Goal: Task Accomplishment & Management: Complete application form

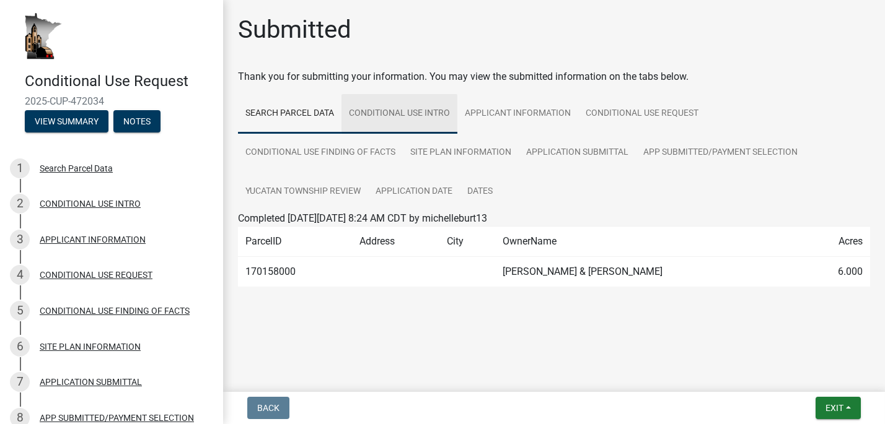
click at [427, 118] on link "CONDITIONAL USE INTRO" at bounding box center [399, 114] width 116 height 40
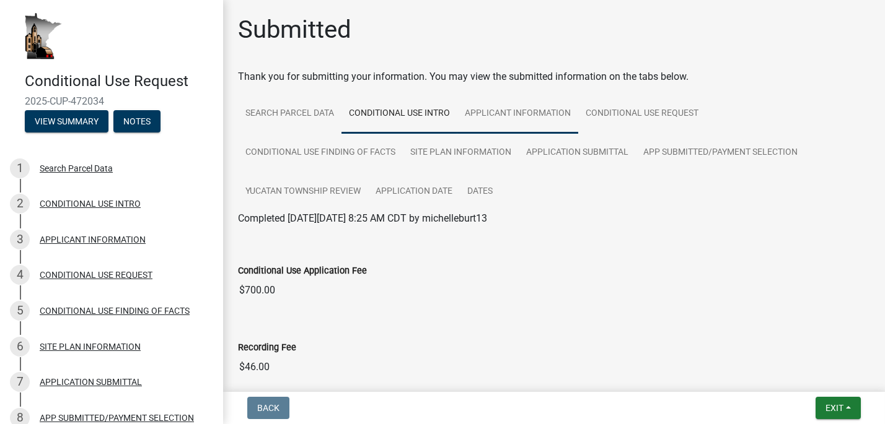
click at [508, 110] on link "APPLICANT INFORMATION" at bounding box center [517, 114] width 121 height 40
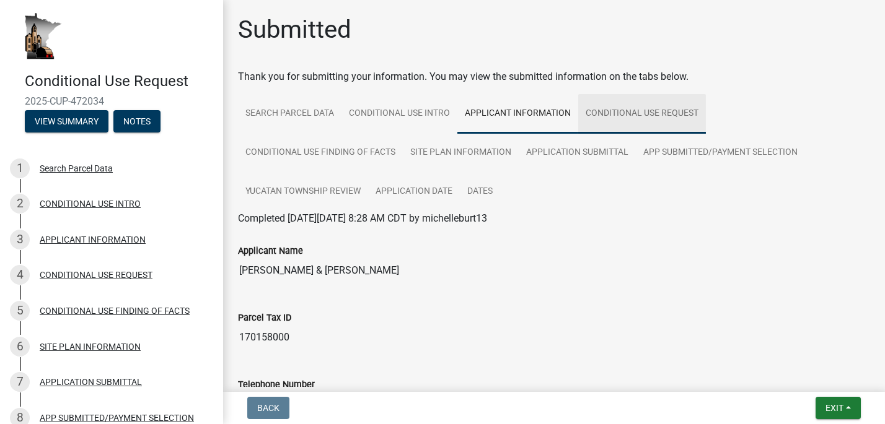
click at [608, 112] on link "CONDITIONAL USE REQUEST" at bounding box center [642, 114] width 128 height 40
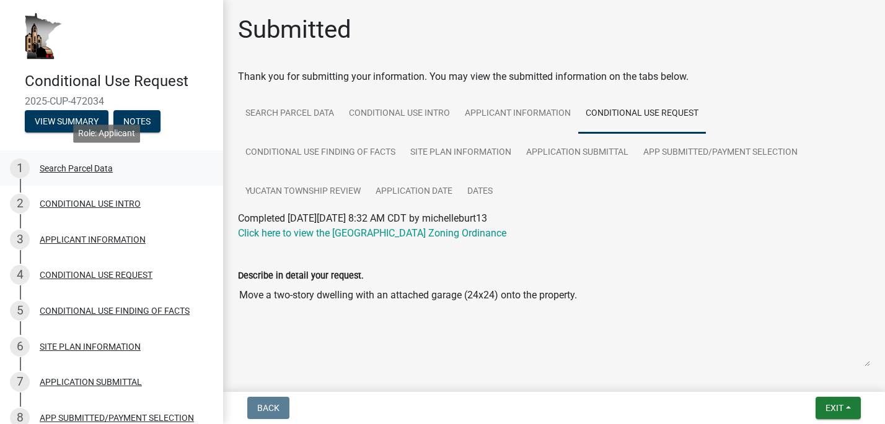
click at [110, 168] on div "Search Parcel Data" at bounding box center [76, 168] width 73 height 9
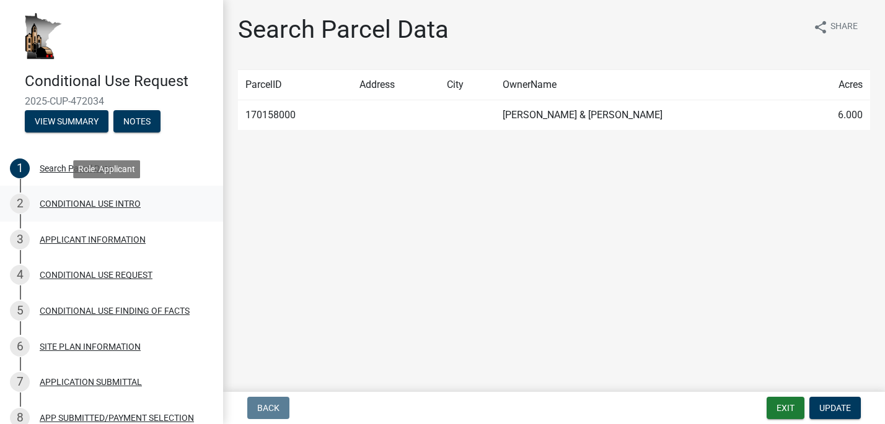
click at [107, 202] on div "CONDITIONAL USE INTRO" at bounding box center [90, 203] width 101 height 9
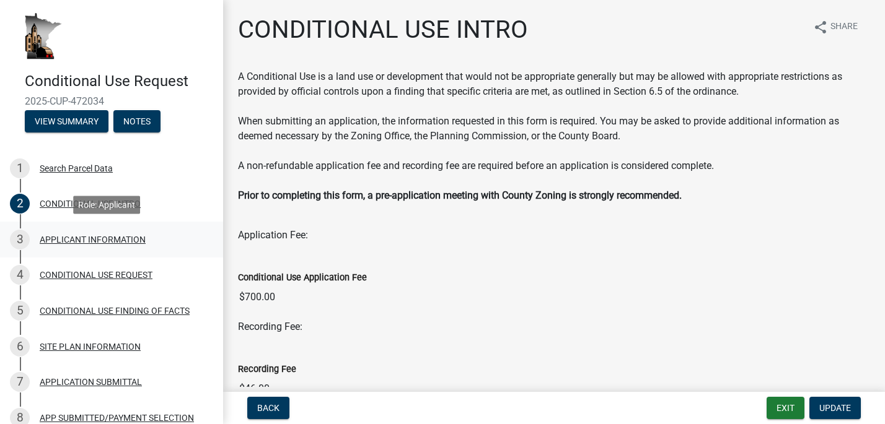
click at [93, 236] on div "APPLICANT INFORMATION" at bounding box center [93, 239] width 106 height 9
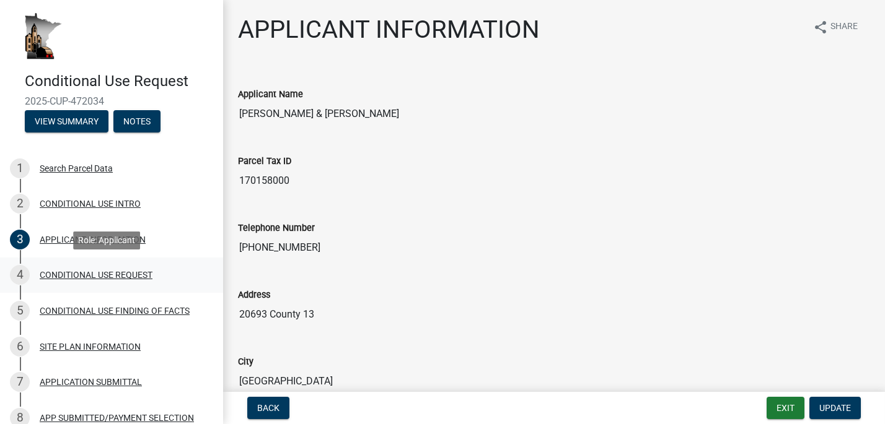
click at [97, 271] on div "CONDITIONAL USE REQUEST" at bounding box center [96, 275] width 113 height 9
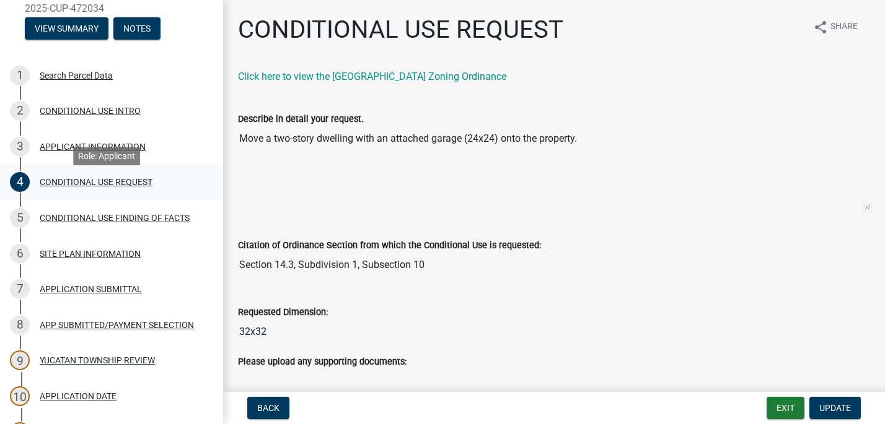
scroll to position [124, 0]
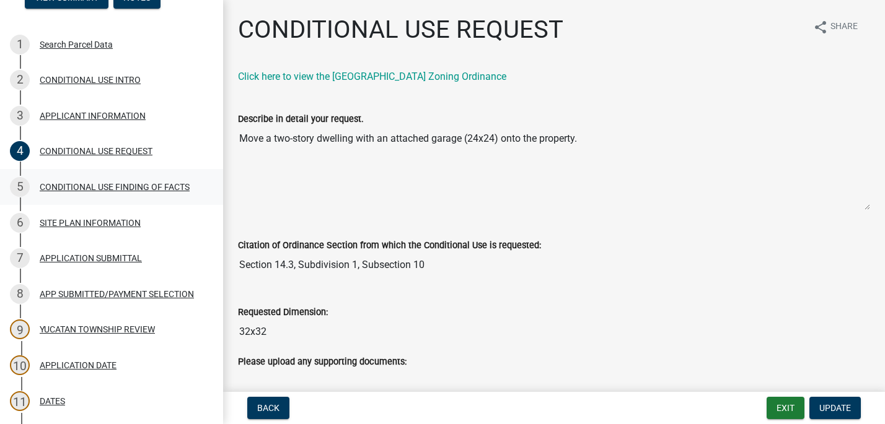
click at [133, 189] on div "CONDITIONAL USE FINDING OF FACTS" at bounding box center [115, 187] width 150 height 9
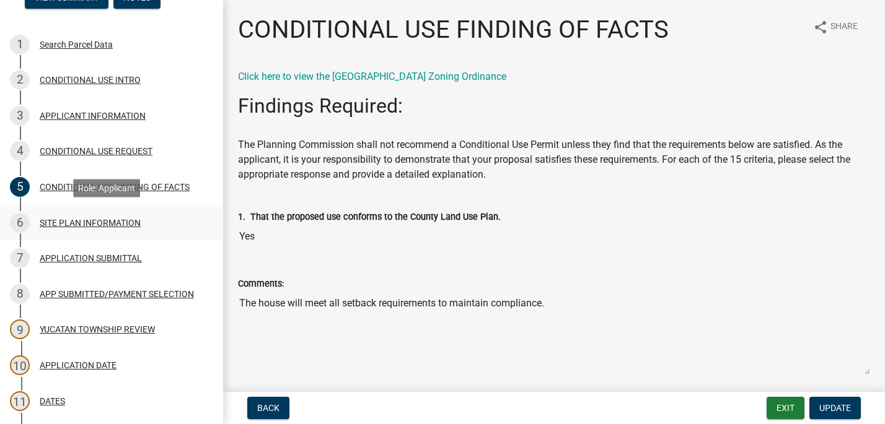
click at [111, 219] on div "SITE PLAN INFORMATION" at bounding box center [90, 223] width 101 height 9
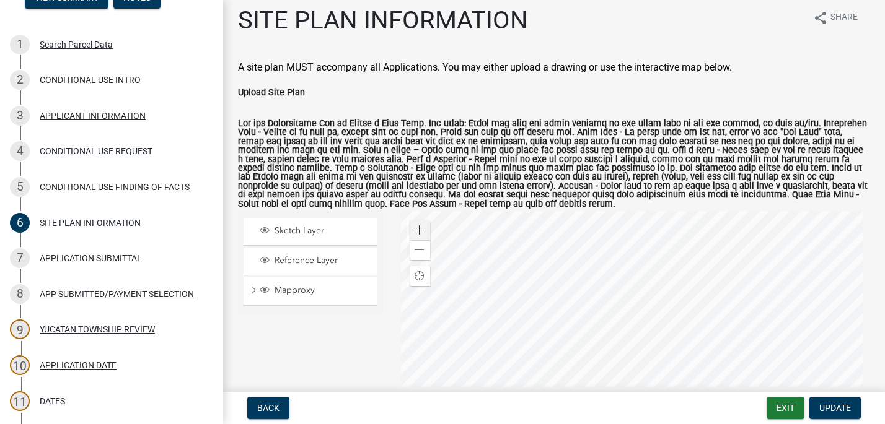
scroll to position [0, 0]
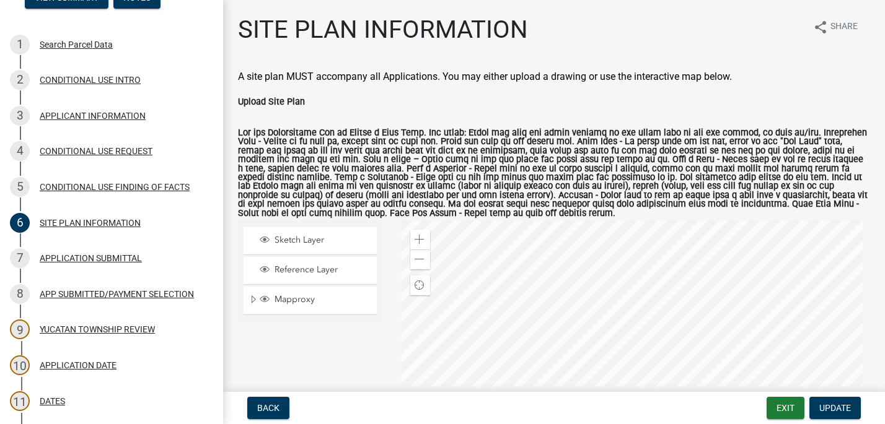
drag, startPoint x: 823, startPoint y: 87, endPoint x: 816, endPoint y: 90, distance: 8.3
click at [287, 242] on span "Sketch Layer" at bounding box center [321, 240] width 101 height 11
click at [279, 266] on span "Reference Layer" at bounding box center [321, 270] width 101 height 11
click at [279, 299] on span "Mapproxy" at bounding box center [321, 299] width 101 height 11
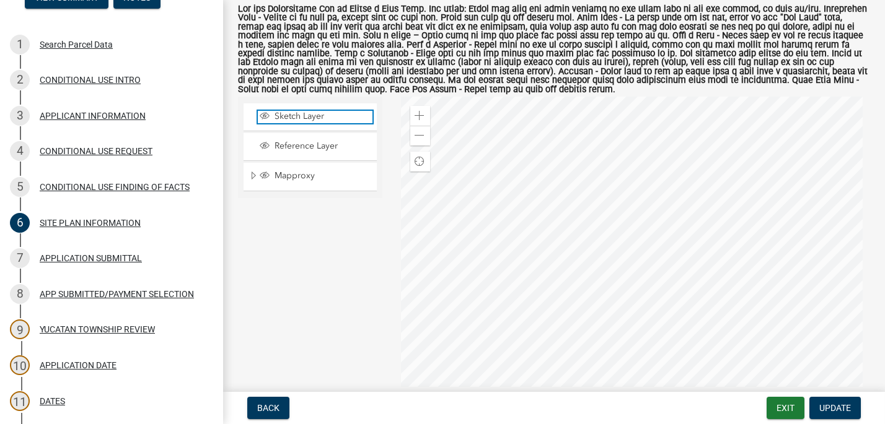
click at [307, 118] on span "Sketch Layer" at bounding box center [321, 116] width 101 height 11
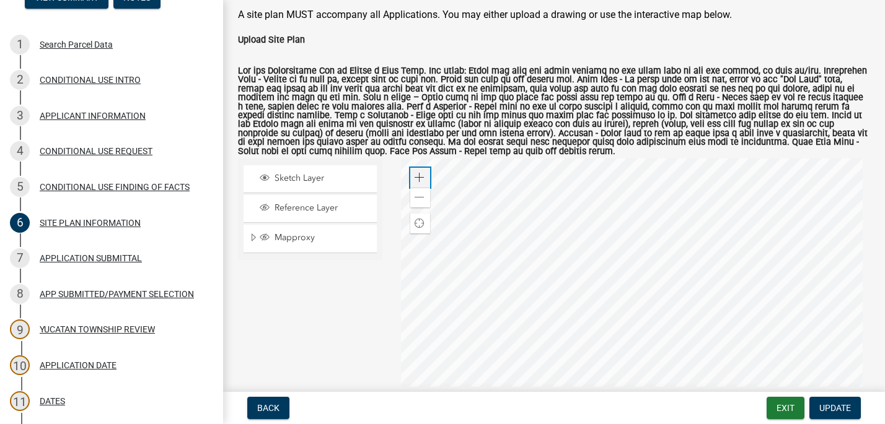
click at [418, 177] on span at bounding box center [420, 178] width 10 height 10
click at [89, 183] on div "CONDITIONAL USE FINDING OF FACTS" at bounding box center [115, 187] width 150 height 9
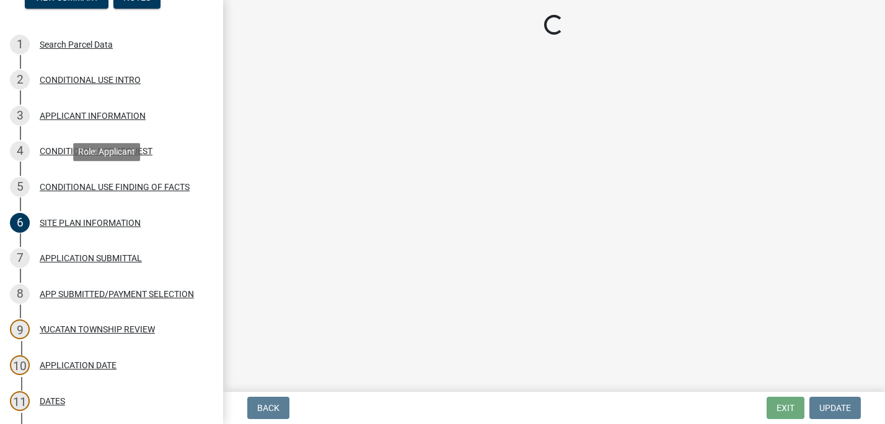
scroll to position [0, 0]
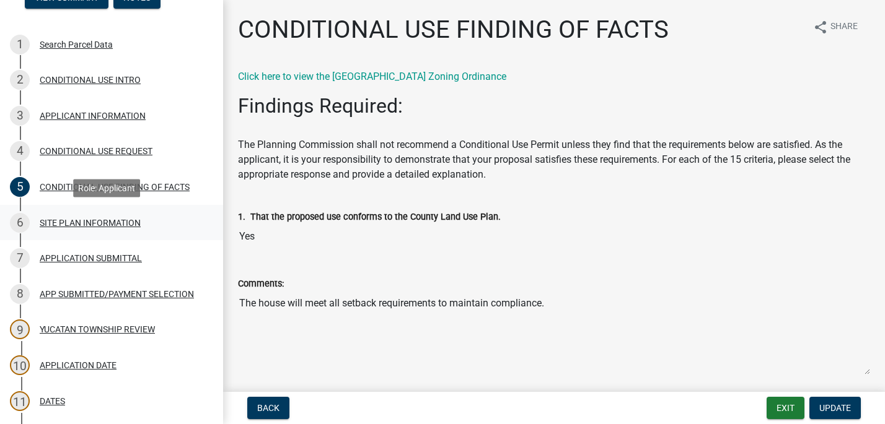
click at [93, 224] on div "SITE PLAN INFORMATION" at bounding box center [90, 223] width 101 height 9
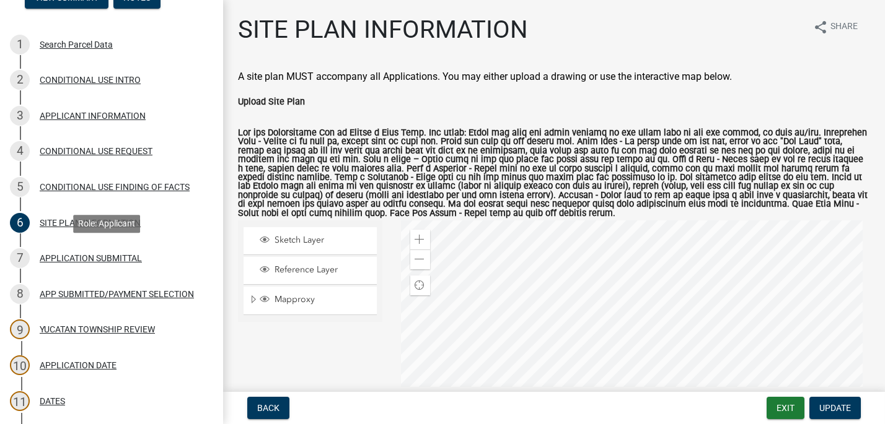
click at [103, 254] on div "APPLICATION SUBMITTAL" at bounding box center [91, 258] width 102 height 9
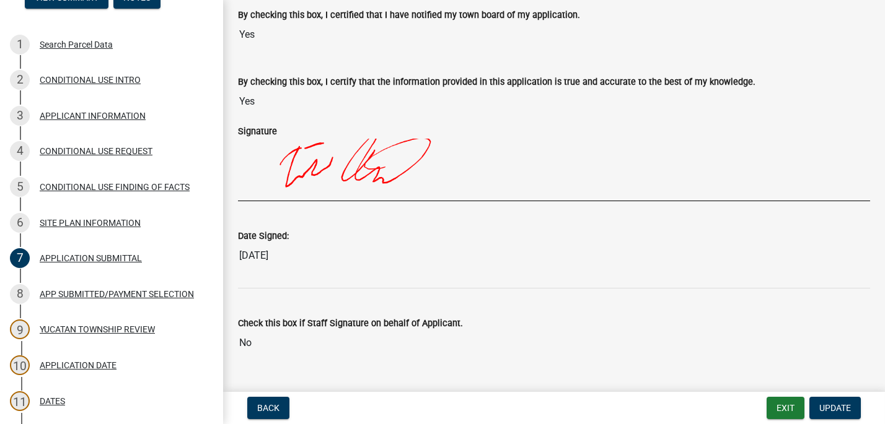
scroll to position [170, 0]
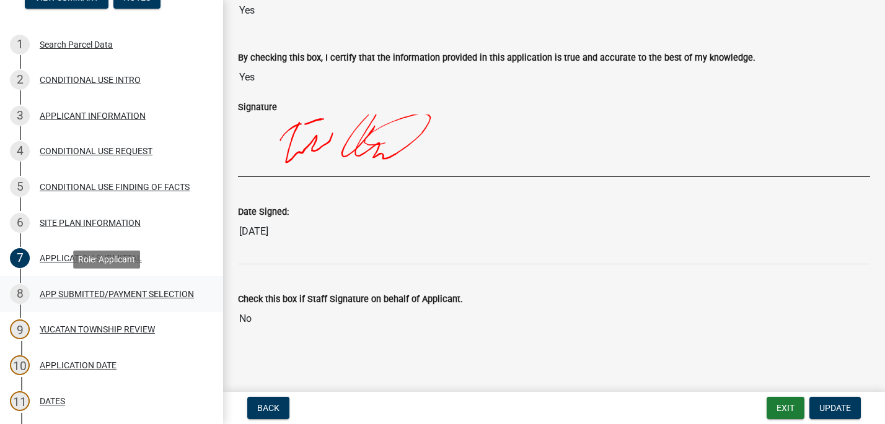
click at [100, 291] on div "APP SUBMITTED/PAYMENT SELECTION" at bounding box center [117, 294] width 154 height 9
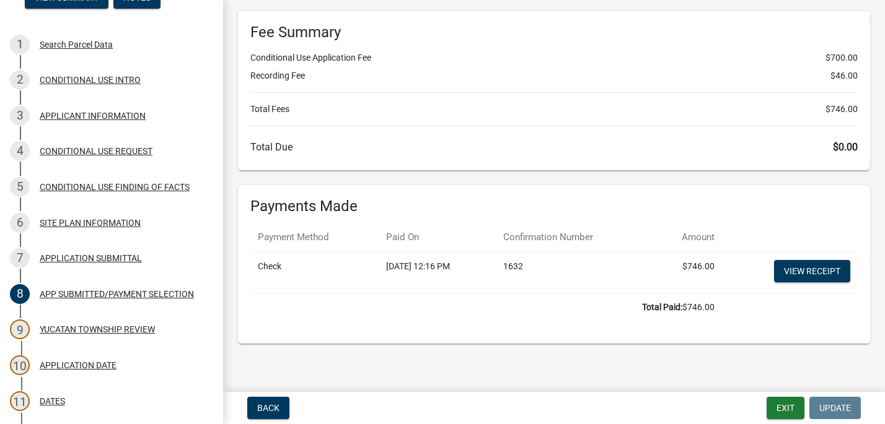
scroll to position [141, 0]
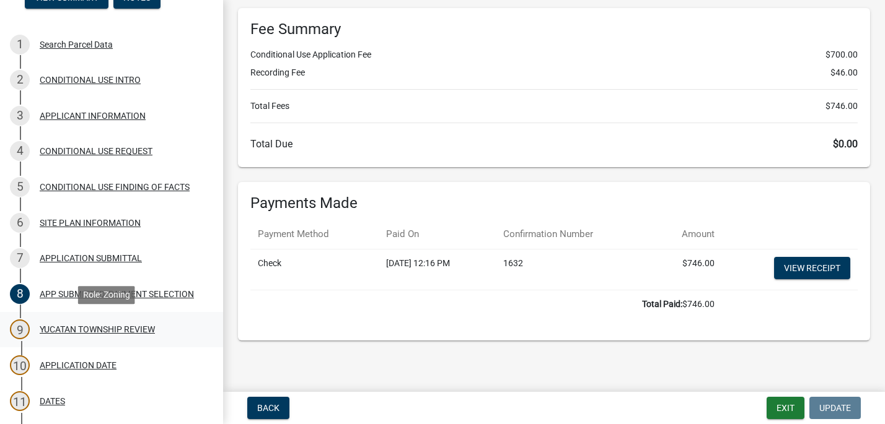
click at [119, 325] on div "YUCATAN TOWNSHIP REVIEW" at bounding box center [97, 329] width 115 height 9
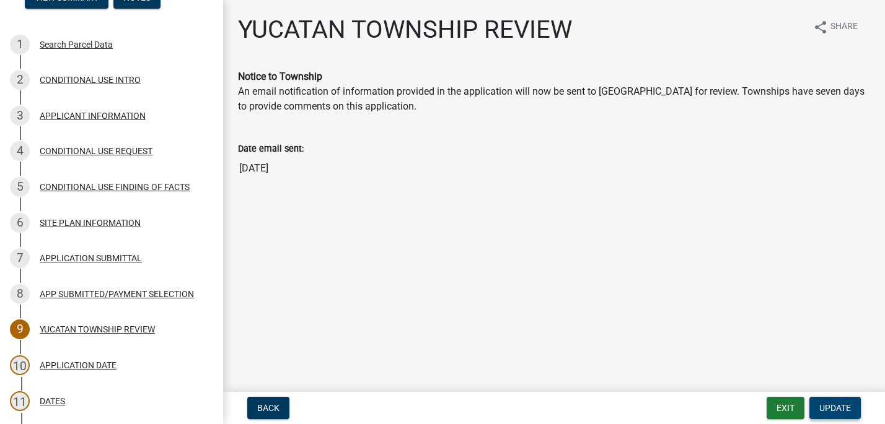
click at [824, 403] on span "Update" at bounding box center [835, 408] width 32 height 10
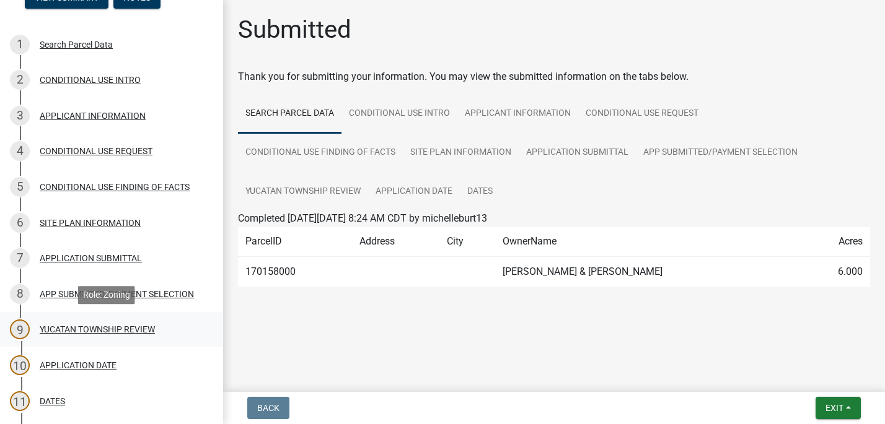
click at [100, 325] on div "YUCATAN TOWNSHIP REVIEW" at bounding box center [97, 329] width 115 height 9
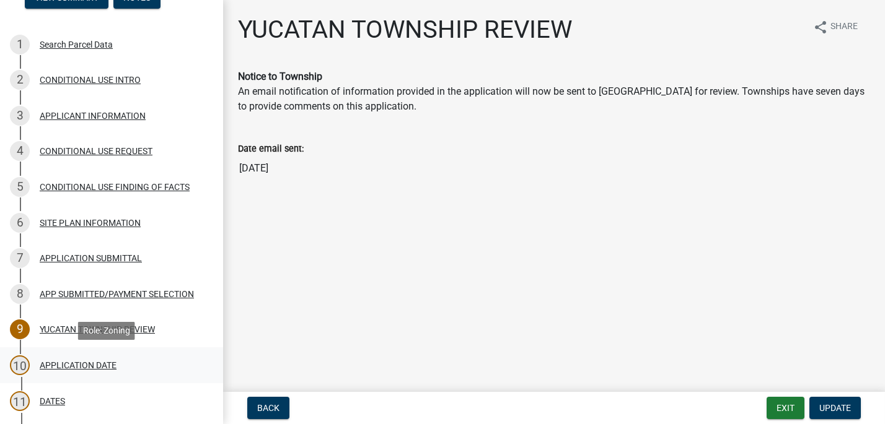
click at [73, 370] on div "10 APPLICATION DATE" at bounding box center [106, 366] width 193 height 20
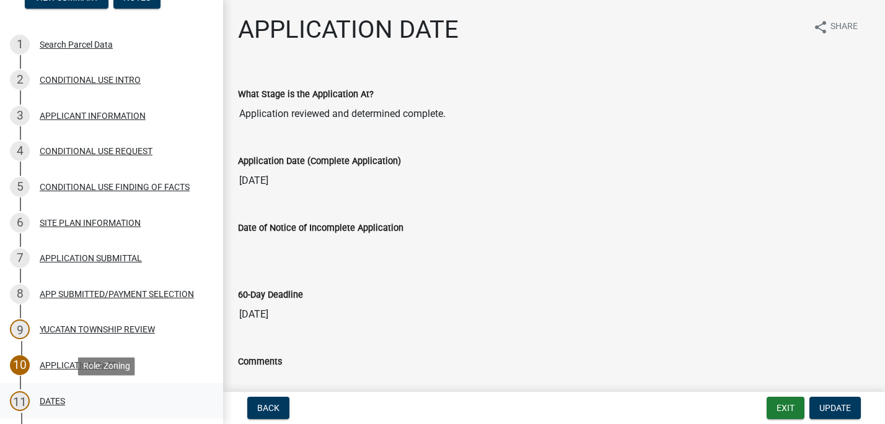
click at [52, 400] on div "DATES" at bounding box center [52, 401] width 25 height 9
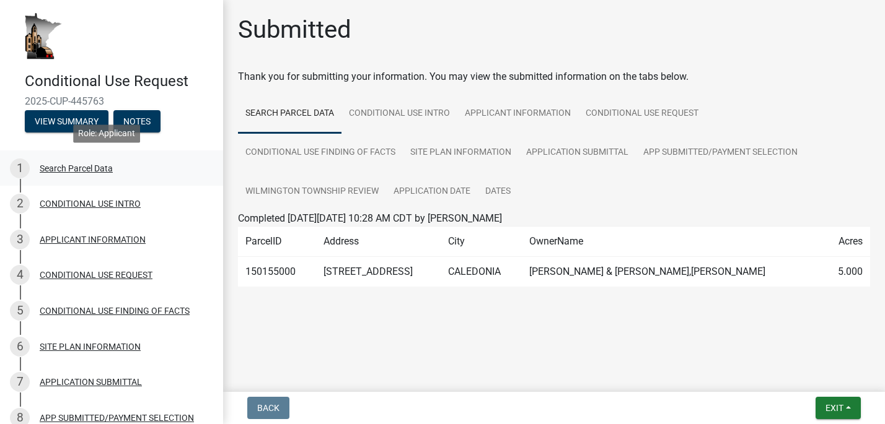
click at [64, 166] on div "Search Parcel Data" at bounding box center [76, 168] width 73 height 9
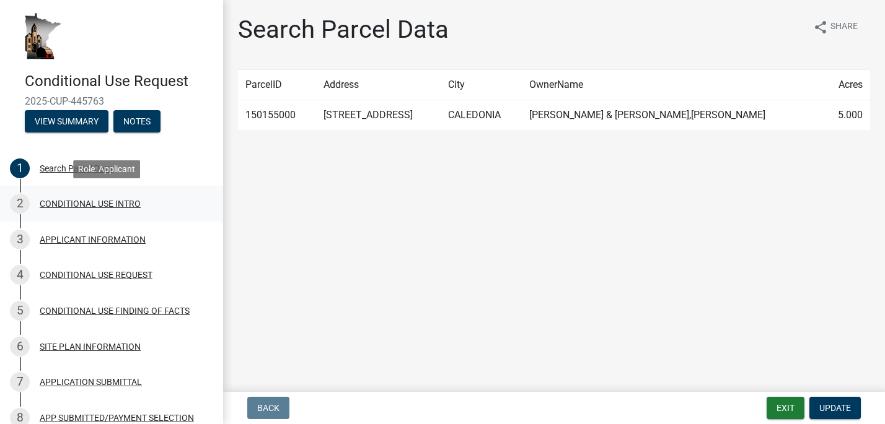
click at [102, 201] on div "CONDITIONAL USE INTRO" at bounding box center [90, 203] width 101 height 9
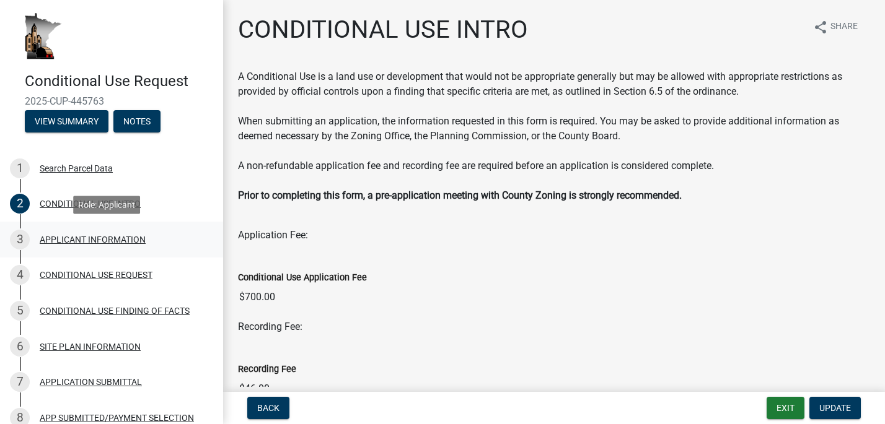
click at [117, 247] on div "3 APPLICANT INFORMATION" at bounding box center [106, 240] width 193 height 20
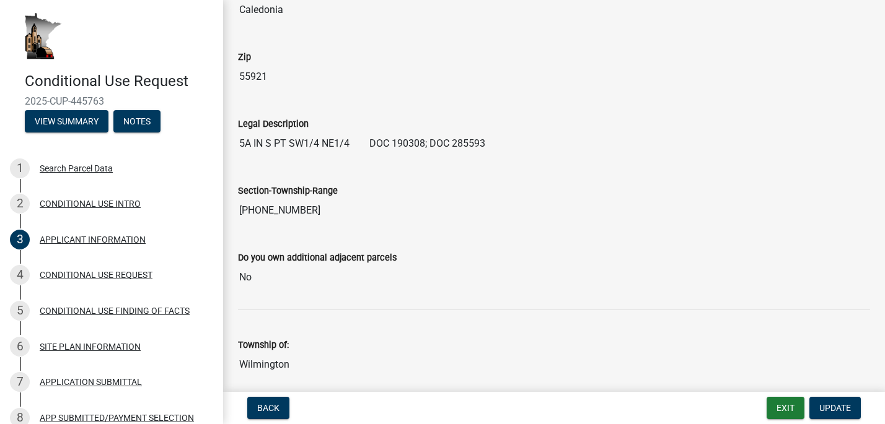
scroll to position [433, 0]
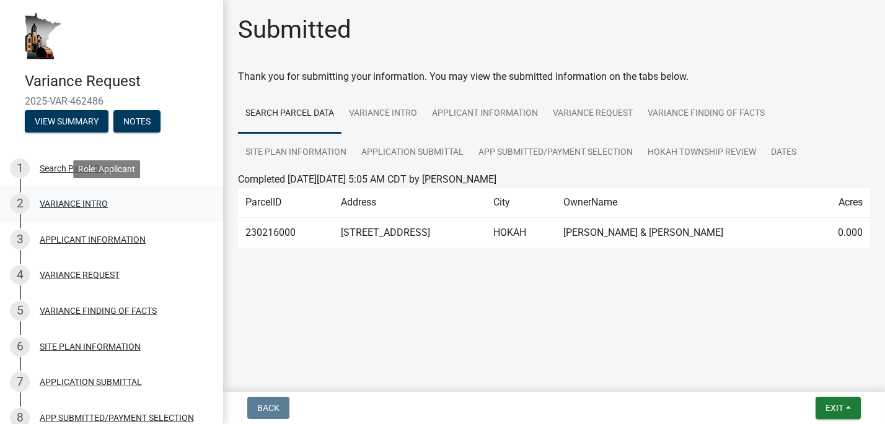
click at [55, 202] on div "VARIANCE INTRO" at bounding box center [74, 203] width 68 height 9
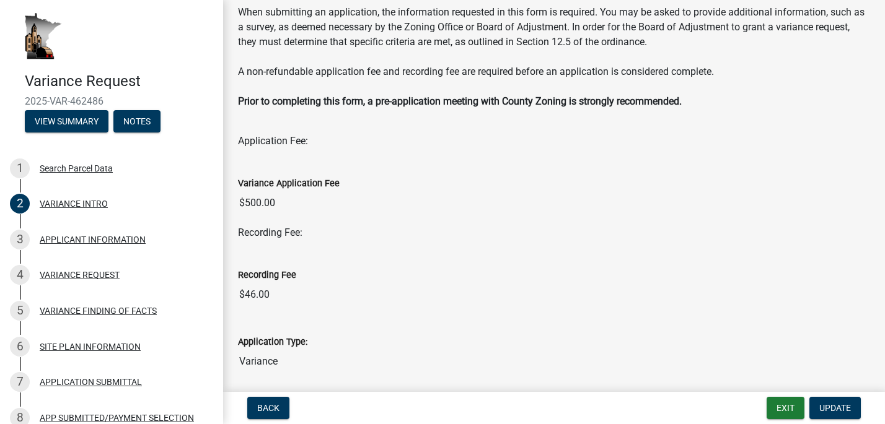
scroll to position [167, 0]
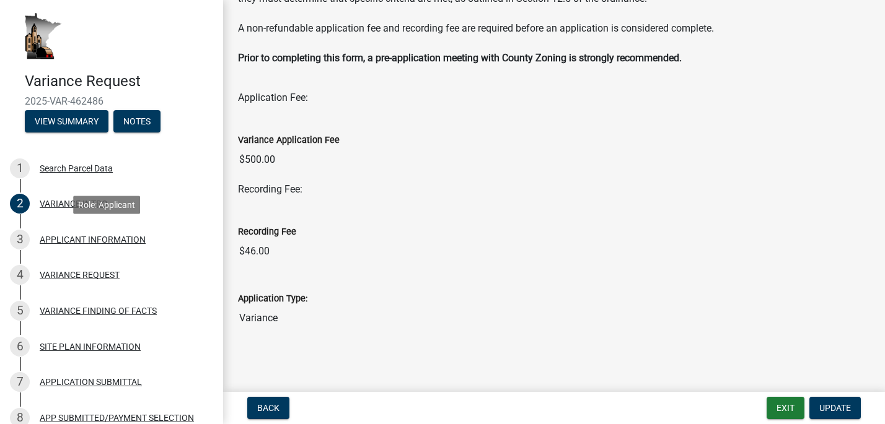
click at [73, 240] on div "APPLICANT INFORMATION" at bounding box center [93, 239] width 106 height 9
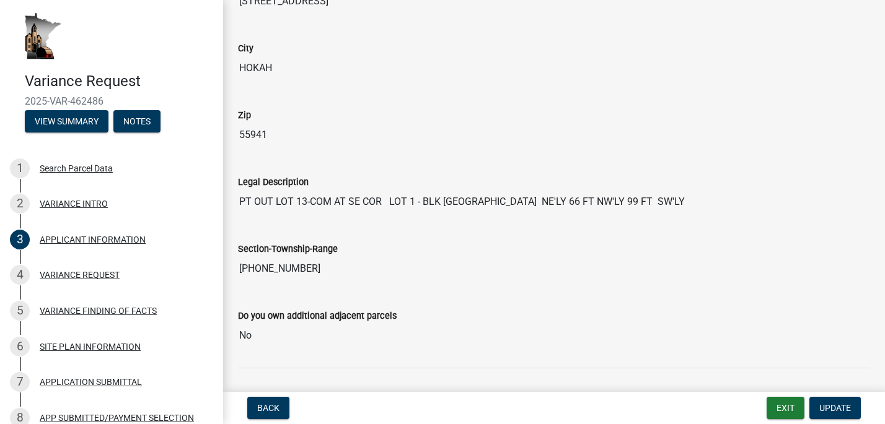
scroll to position [433, 0]
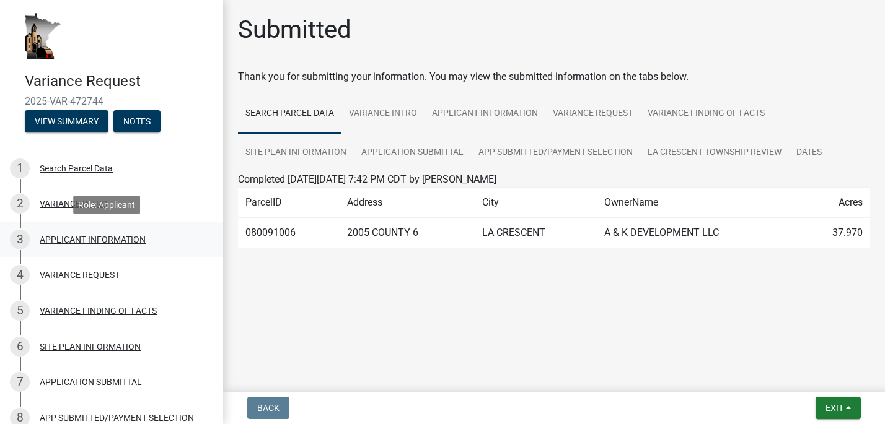
click at [110, 236] on div "APPLICANT INFORMATION" at bounding box center [93, 239] width 106 height 9
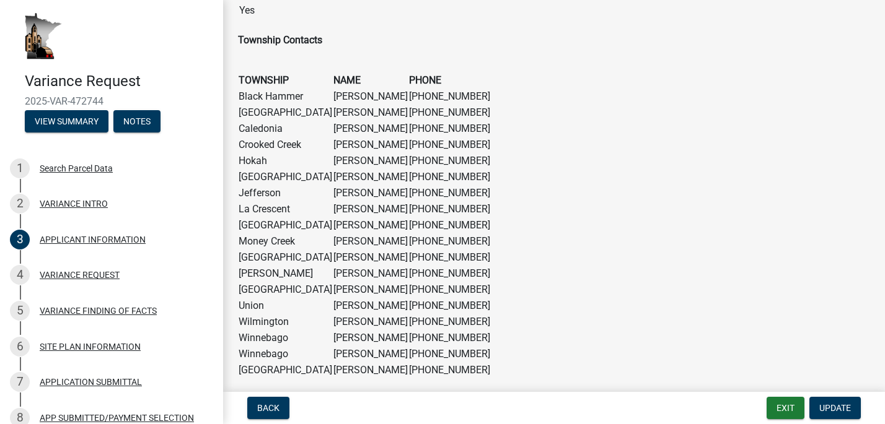
scroll to position [867, 0]
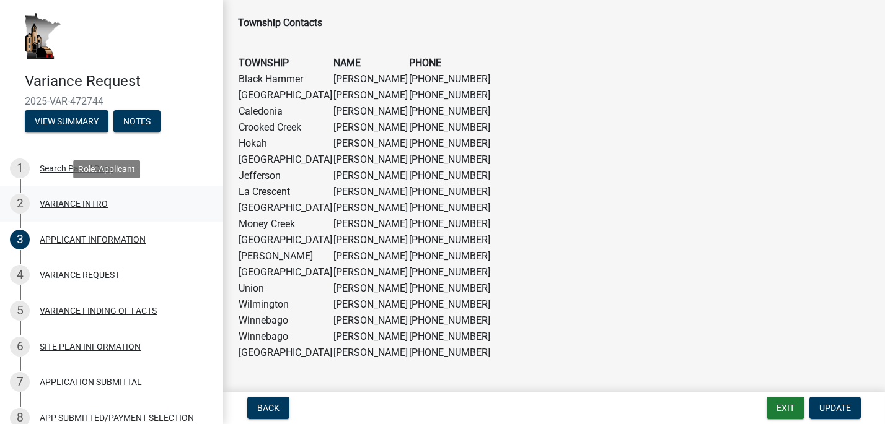
click at [79, 205] on div "VARIANCE INTRO" at bounding box center [74, 203] width 68 height 9
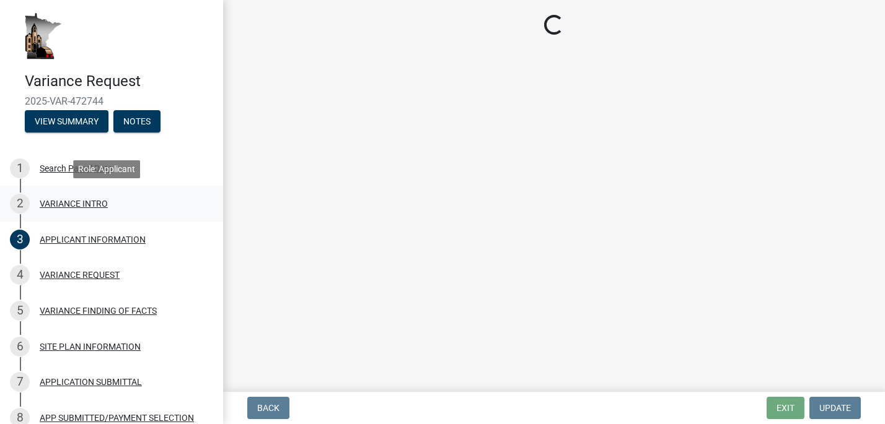
scroll to position [0, 0]
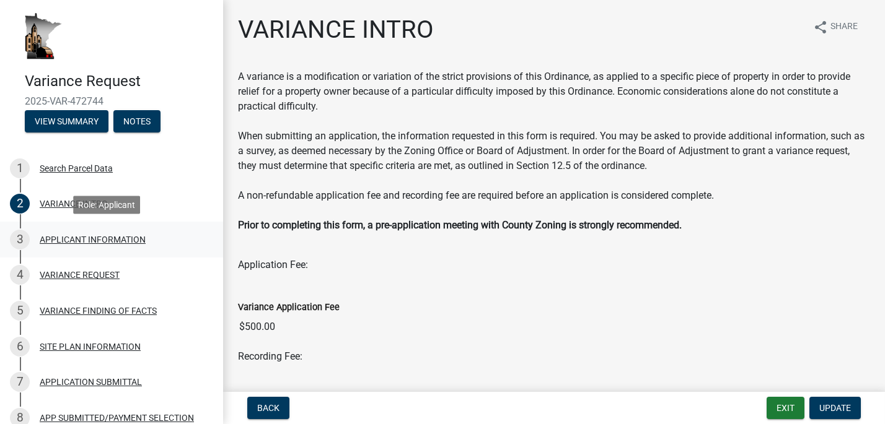
click at [58, 236] on div "APPLICANT INFORMATION" at bounding box center [93, 239] width 106 height 9
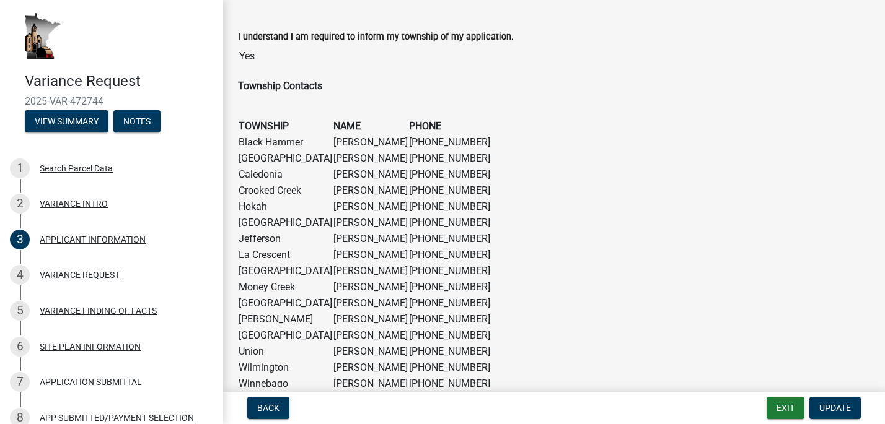
scroll to position [805, 0]
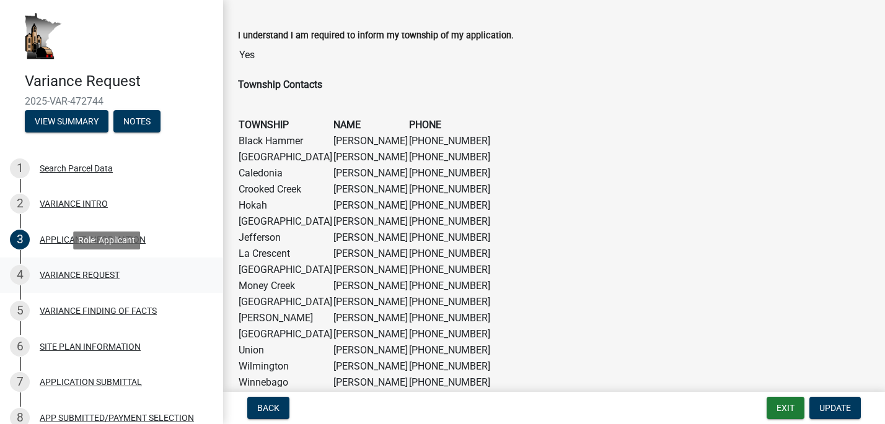
click at [78, 268] on div "4 VARIANCE REQUEST" at bounding box center [106, 275] width 193 height 20
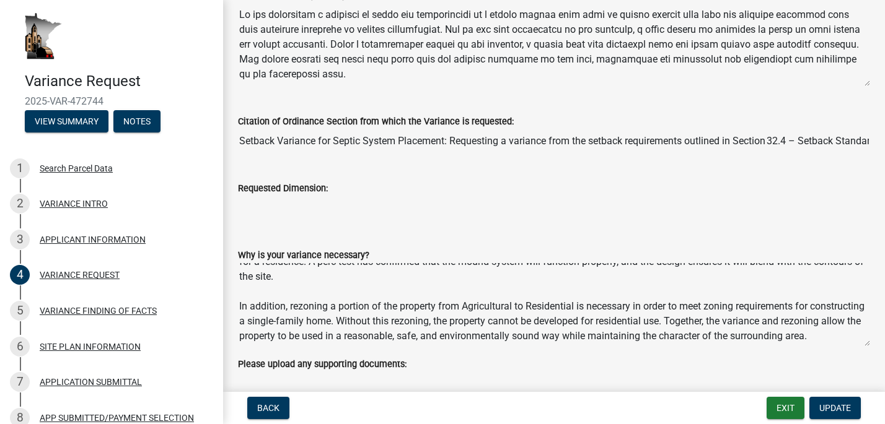
scroll to position [59, 0]
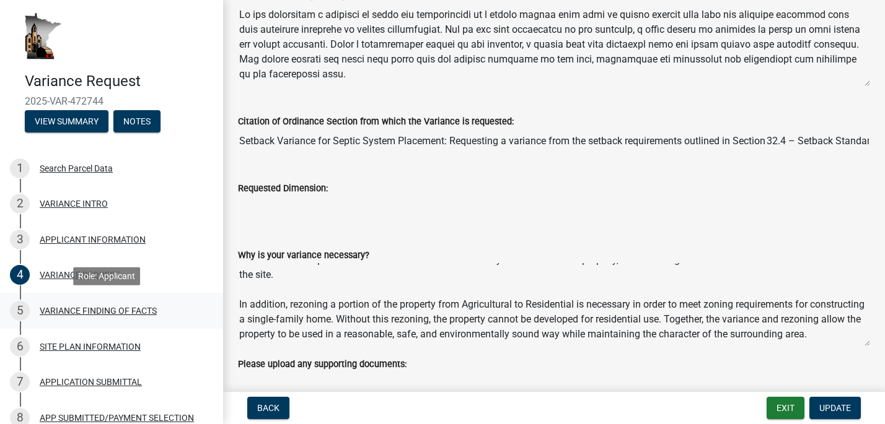
click at [81, 307] on div "VARIANCE FINDING OF FACTS" at bounding box center [98, 311] width 117 height 9
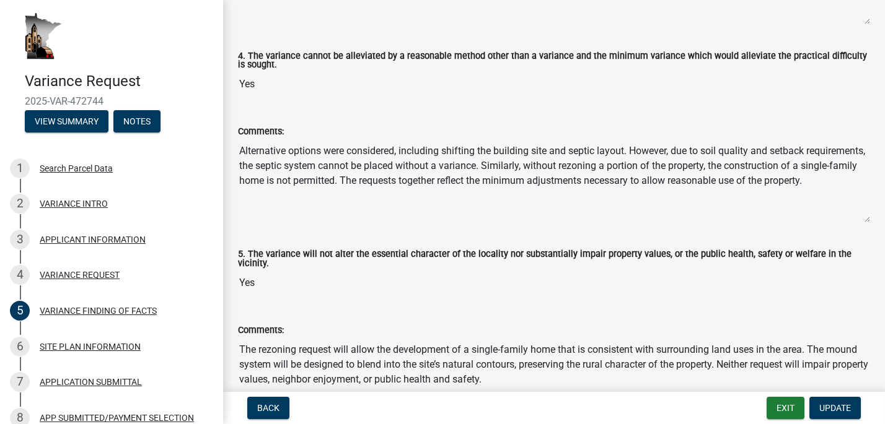
scroll to position [929, 0]
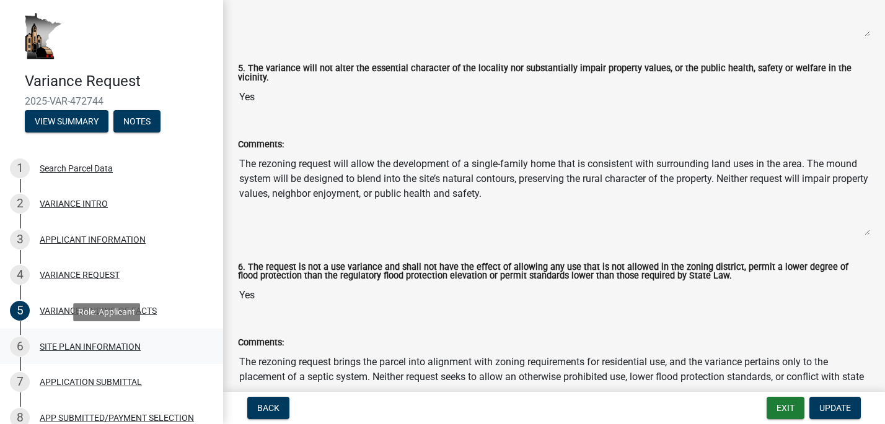
click at [94, 344] on div "SITE PLAN INFORMATION" at bounding box center [90, 347] width 101 height 9
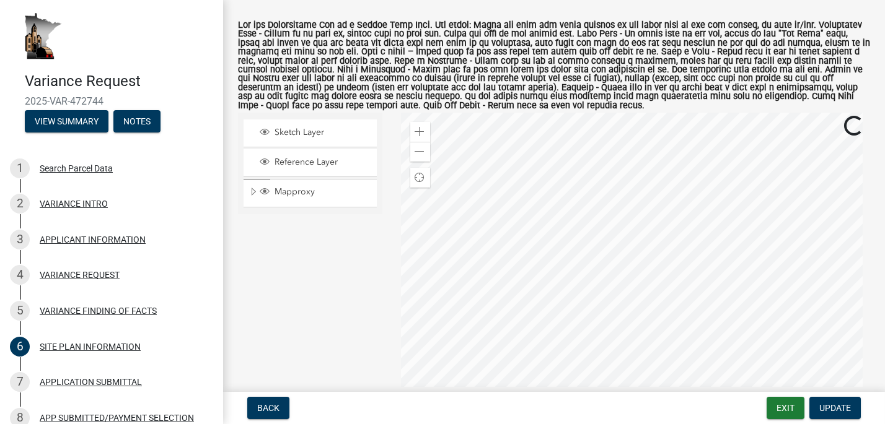
scroll to position [124, 0]
